Goal: Information Seeking & Learning: Learn about a topic

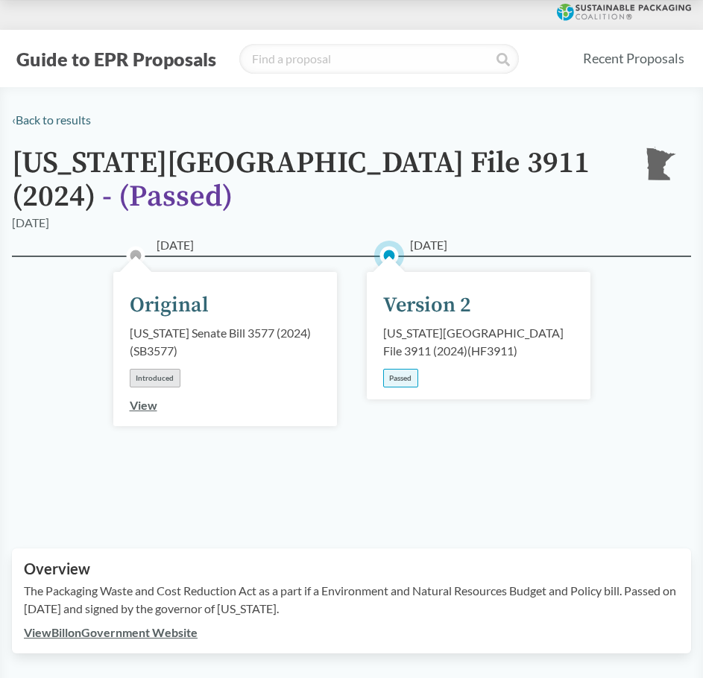
drag, startPoint x: 74, startPoint y: 123, endPoint x: 151, endPoint y: 132, distance: 78.0
click at [74, 123] on link "‹ Back to results" at bounding box center [51, 120] width 79 height 14
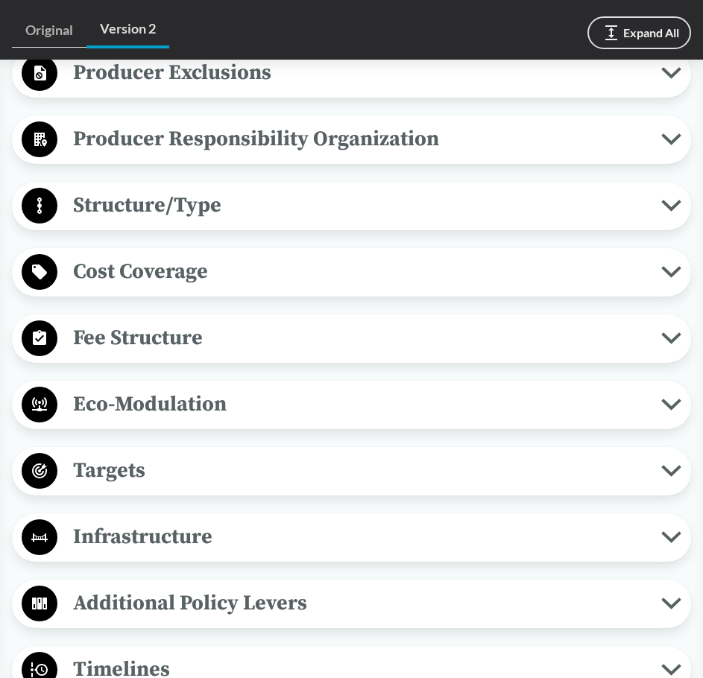
scroll to position [596, 0]
